Goal: Book appointment/travel/reservation

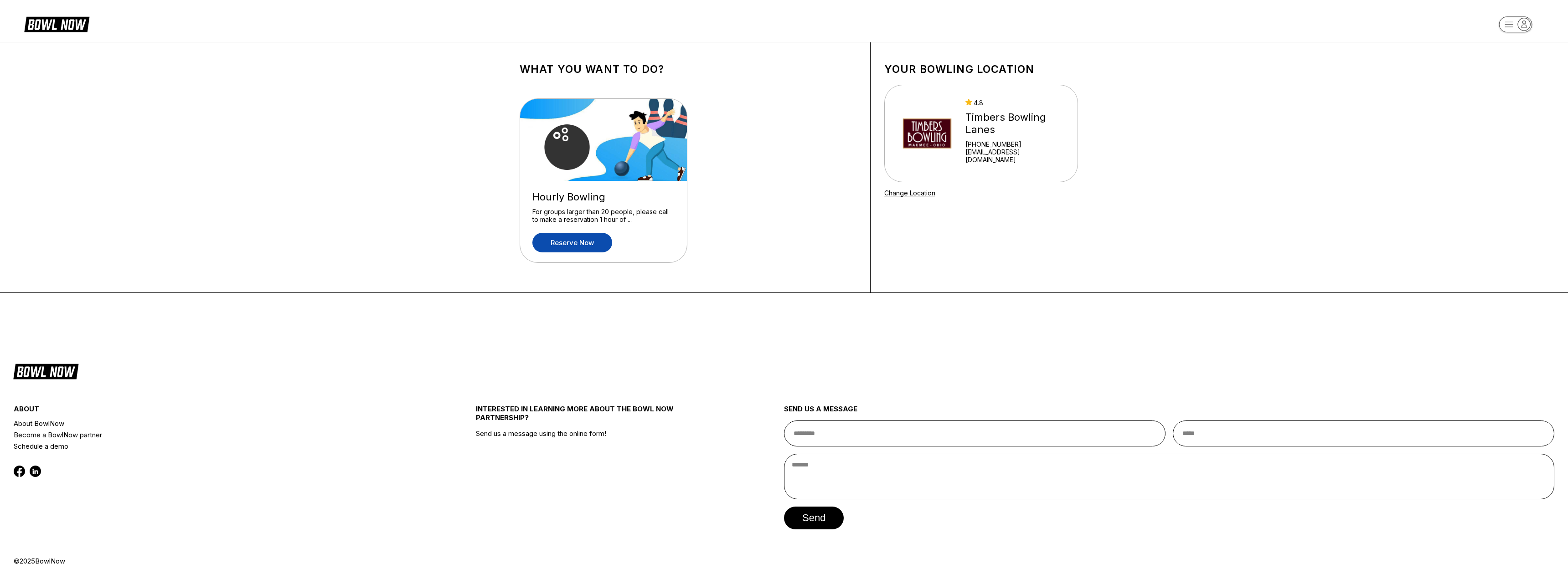
click at [575, 242] on link "Reserve now" at bounding box center [572, 243] width 80 height 20
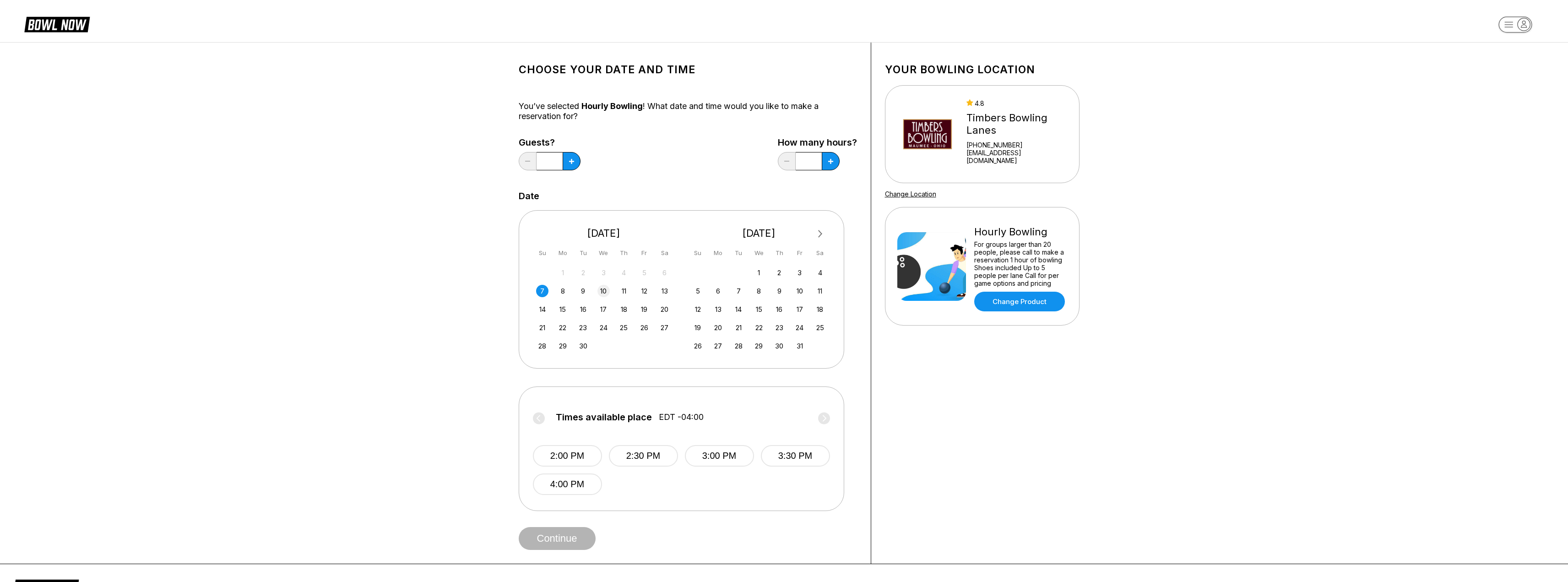
click at [601, 288] on div "10" at bounding box center [603, 291] width 13 height 13
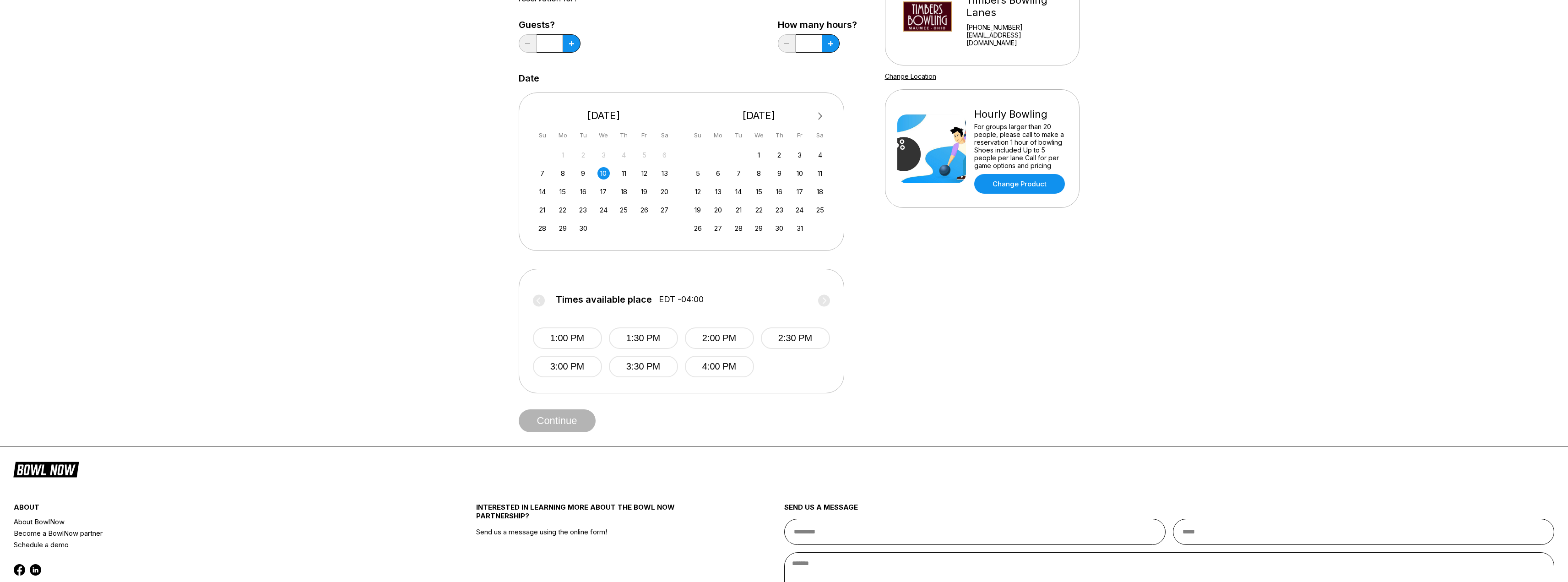
scroll to position [137, 0]
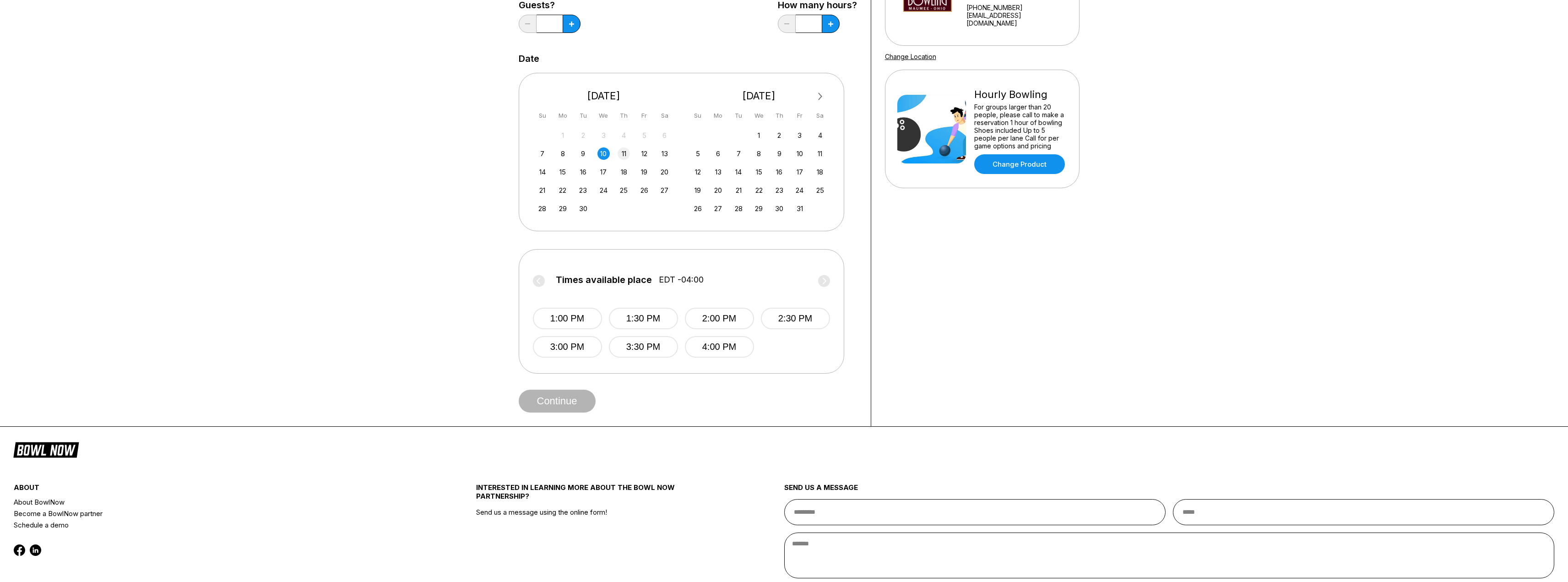
click at [623, 151] on div "11" at bounding box center [623, 153] width 13 height 13
click at [647, 151] on div "12" at bounding box center [644, 153] width 13 height 13
click at [667, 151] on div "13" at bounding box center [664, 153] width 13 height 13
click at [539, 170] on div "14" at bounding box center [542, 172] width 13 height 13
click at [562, 169] on div "15" at bounding box center [562, 172] width 13 height 13
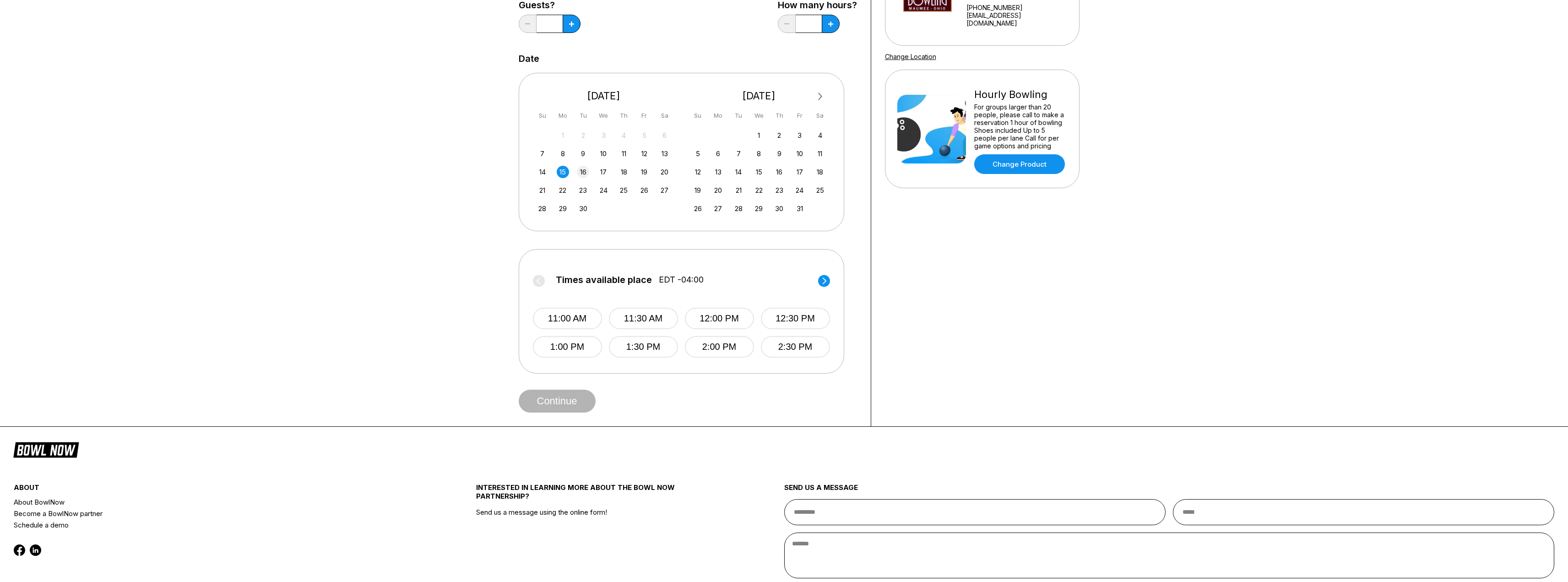
click at [581, 170] on div "16" at bounding box center [583, 172] width 13 height 13
click at [601, 168] on div "17" at bounding box center [603, 172] width 13 height 13
click at [605, 155] on div "10" at bounding box center [603, 153] width 13 height 13
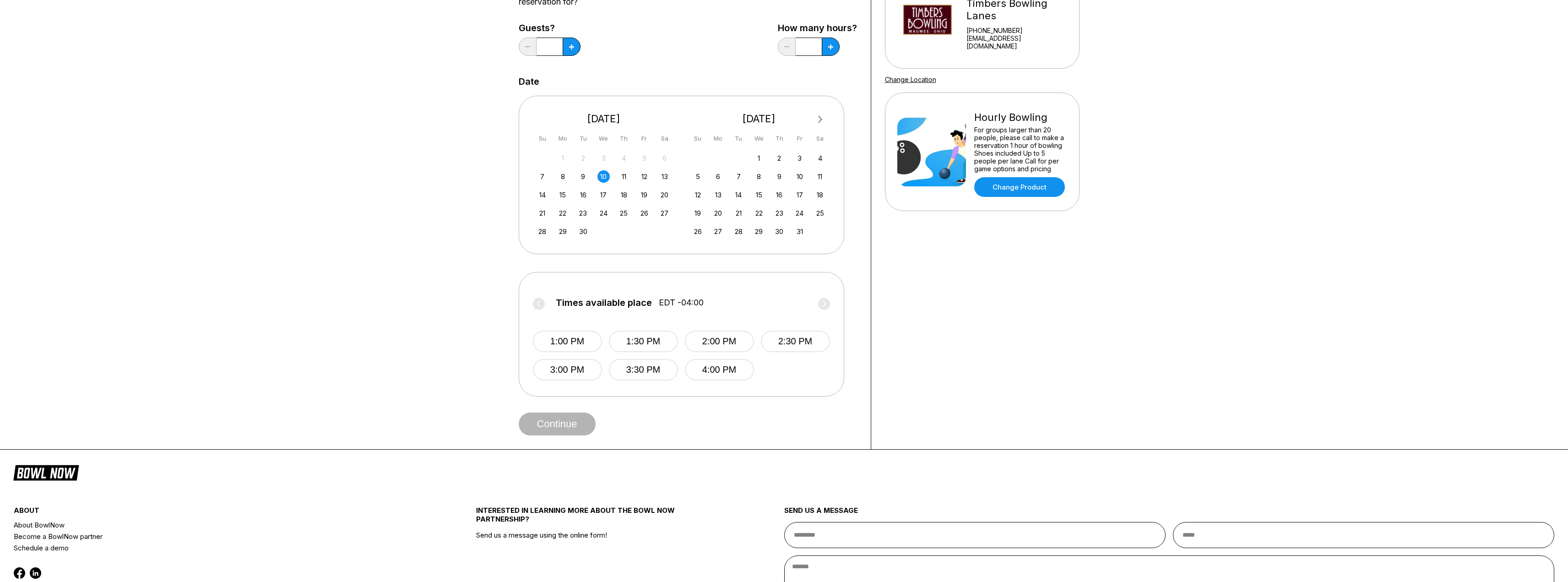
scroll to position [0, 0]
